Goal: Transaction & Acquisition: Purchase product/service

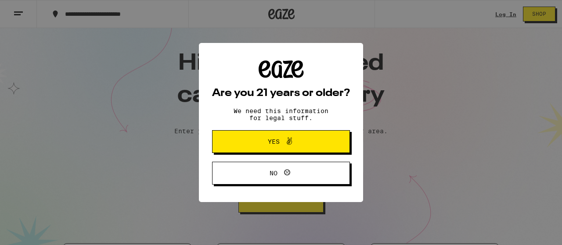
click at [250, 151] on button "Yes" at bounding box center [281, 141] width 138 height 23
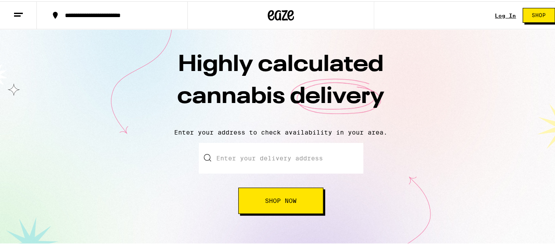
click at [250, 151] on input "Enter your delivery address" at bounding box center [281, 157] width 165 height 31
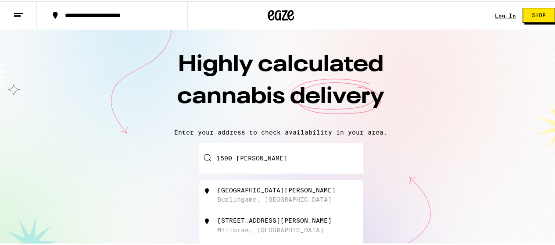
click at [309, 196] on div "1590 [PERSON_NAME] Road Burlingame, [GEOGRAPHIC_DATA]" at bounding box center [295, 194] width 157 height 17
type input "[GEOGRAPHIC_DATA][PERSON_NAME], [GEOGRAPHIC_DATA], [GEOGRAPHIC_DATA]"
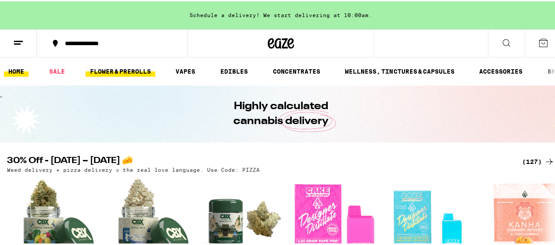
click at [128, 72] on link "FLOWER & PREROLLS" at bounding box center [121, 70] width 70 height 11
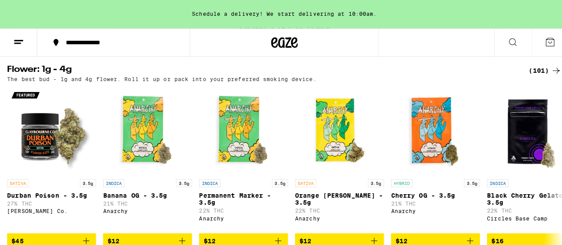
scroll to position [88, 0]
